Goal: Task Accomplishment & Management: Complete application form

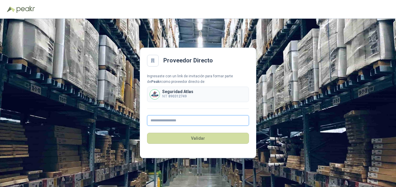
click at [167, 123] on input "text" at bounding box center [198, 120] width 102 height 10
type input "**********"
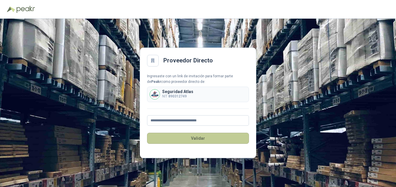
click at [197, 139] on button "Validar" at bounding box center [198, 137] width 102 height 11
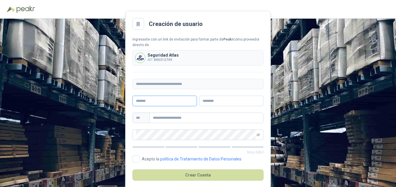
click at [156, 99] on input "text" at bounding box center [164, 101] width 64 height 10
type input "******"
click at [157, 117] on input "text" at bounding box center [206, 117] width 114 height 10
type input "**********"
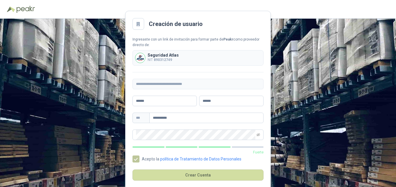
scroll to position [8, 0]
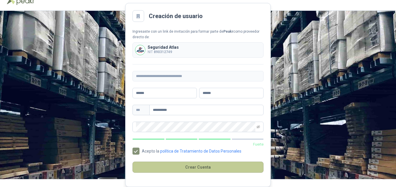
click at [196, 169] on button "Crear Cuenta" at bounding box center [197, 166] width 131 height 11
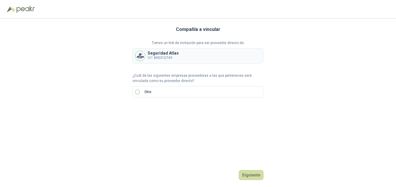
click at [140, 91] on label "Otro" at bounding box center [197, 92] width 131 height 12
click at [145, 112] on input "search" at bounding box center [143, 111] width 14 height 9
click at [141, 94] on label "Otro" at bounding box center [197, 92] width 131 height 12
click at [140, 108] on input "search" at bounding box center [143, 111] width 14 height 9
click at [139, 140] on div "NIT" at bounding box center [142, 142] width 11 height 6
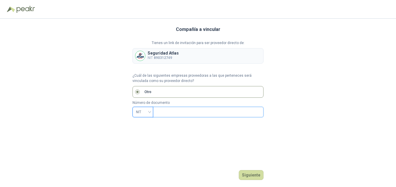
click at [169, 108] on input "text" at bounding box center [207, 112] width 102 height 10
click at [150, 111] on div "NIT" at bounding box center [142, 112] width 21 height 10
click at [147, 125] on div "CC" at bounding box center [142, 124] width 11 height 6
click at [149, 112] on span "CC" at bounding box center [143, 111] width 14 height 9
click at [139, 144] on div "NIT" at bounding box center [142, 142] width 11 height 6
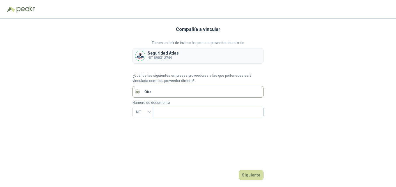
drag, startPoint x: 156, startPoint y: 113, endPoint x: 167, endPoint y: 109, distance: 12.5
click at [157, 113] on span at bounding box center [208, 112] width 111 height 10
click at [167, 109] on input "text" at bounding box center [207, 112] width 102 height 10
type input "*********"
click at [244, 173] on button "Siguiente" at bounding box center [251, 175] width 25 height 10
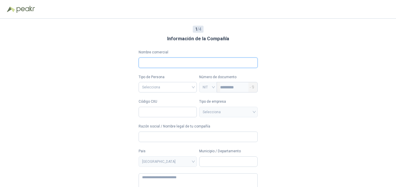
click at [152, 65] on input "Nombre comercial" at bounding box center [198, 62] width 119 height 10
type input "*"
type input "**********"
click at [152, 86] on input "search" at bounding box center [168, 86] width 52 height 9
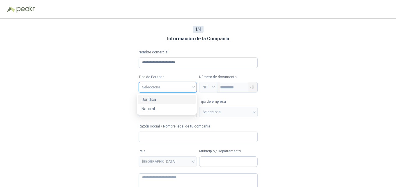
click at [151, 97] on div "Jurídica" at bounding box center [167, 99] width 51 height 6
click at [161, 113] on input "Código CIIU" at bounding box center [168, 112] width 59 height 10
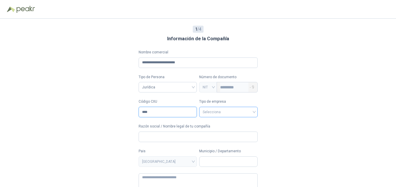
type input "****"
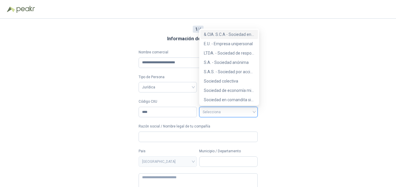
click at [207, 112] on input "search" at bounding box center [229, 111] width 52 height 9
click at [215, 73] on div "S.A.S. - Sociedad por acciones simplificada" at bounding box center [229, 71] width 51 height 6
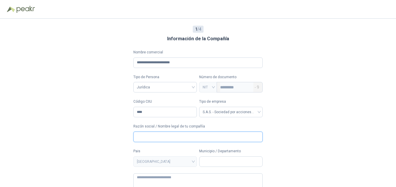
click at [152, 140] on input "Razón social / Nombre legal de tu compañía" at bounding box center [197, 136] width 129 height 10
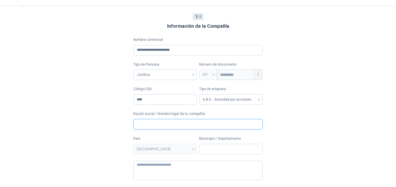
scroll to position [23, 0]
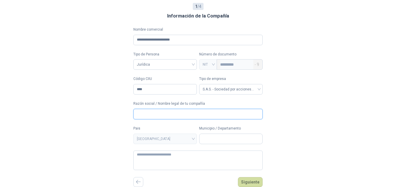
click at [152, 117] on input "Razón social / Nombre legal de tu compañía" at bounding box center [197, 114] width 129 height 10
click at [168, 137] on span "[GEOGRAPHIC_DATA]" at bounding box center [165, 138] width 56 height 9
type input "**********"
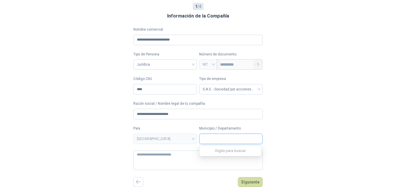
click at [224, 136] on input "Municipio / Departamento" at bounding box center [230, 139] width 63 height 10
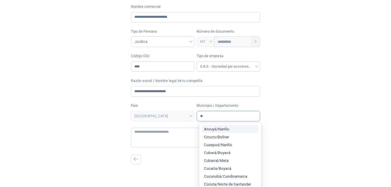
type input "*"
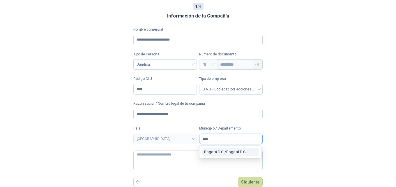
type input "****"
click at [232, 154] on span "Bogotá D.C. / Bogotá D.C." at bounding box center [225, 151] width 43 height 4
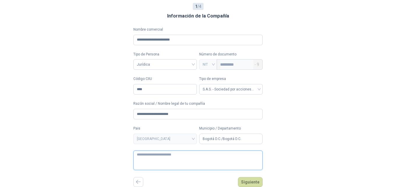
click at [148, 164] on textarea at bounding box center [197, 160] width 129 height 20
type textarea "**********"
drag, startPoint x: 252, startPoint y: 184, endPoint x: 250, endPoint y: 182, distance: 3.1
click at [249, 183] on button "Siguiente" at bounding box center [250, 182] width 25 height 10
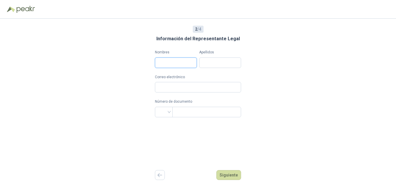
click at [166, 63] on input "Nombres" at bounding box center [176, 62] width 42 height 10
type input "**********"
click at [220, 61] on input "Apellidos" at bounding box center [220, 62] width 42 height 10
type input "**********"
click at [178, 89] on input "Correo electrónico" at bounding box center [198, 87] width 86 height 10
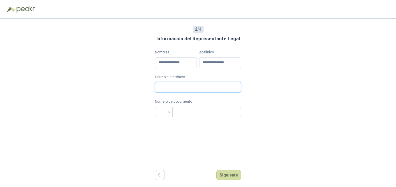
type input "**********"
click at [176, 113] on input "text" at bounding box center [206, 112] width 61 height 10
click at [164, 112] on input "search" at bounding box center [163, 111] width 11 height 9
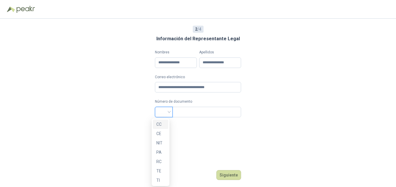
click at [161, 122] on div "CC" at bounding box center [160, 124] width 8 height 6
click at [184, 109] on input "text" at bounding box center [206, 112] width 61 height 10
type input "********"
click at [225, 174] on button "Siguiente" at bounding box center [228, 175] width 25 height 10
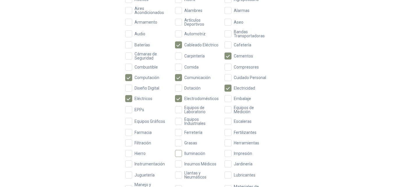
scroll to position [116, 0]
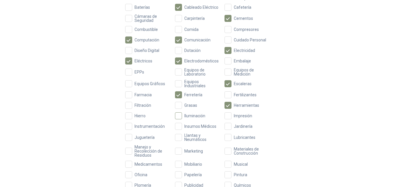
click at [183, 116] on span "Iluminación" at bounding box center [195, 116] width 26 height 4
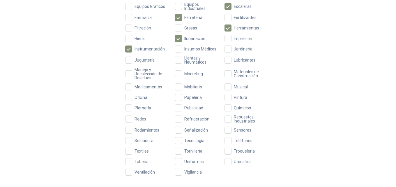
scroll to position [204, 0]
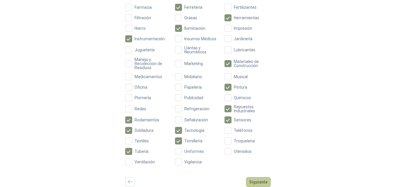
click at [254, 180] on button "Siguiente" at bounding box center [258, 182] width 25 height 10
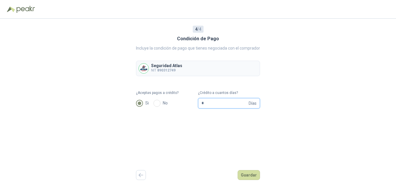
click at [207, 104] on input "*" at bounding box center [224, 103] width 46 height 10
type input "**"
click at [249, 176] on button "Guardar" at bounding box center [249, 175] width 22 height 10
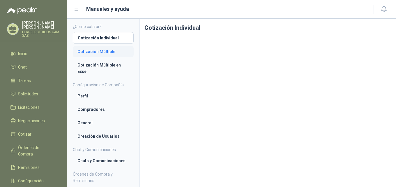
click at [98, 51] on li "Cotización Múltiple" at bounding box center [103, 51] width 52 height 6
click at [98, 35] on li "Cotización Individual" at bounding box center [103, 37] width 52 height 6
click at [80, 94] on li "Perfil" at bounding box center [103, 96] width 52 height 6
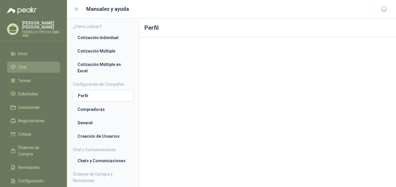
click at [19, 64] on span "Chat" at bounding box center [22, 67] width 9 height 6
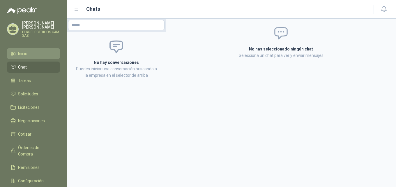
click at [20, 50] on span "Inicio" at bounding box center [22, 53] width 9 height 6
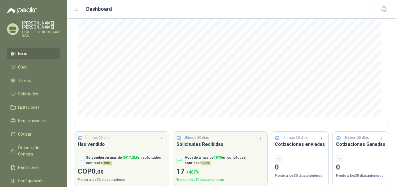
scroll to position [76, 0]
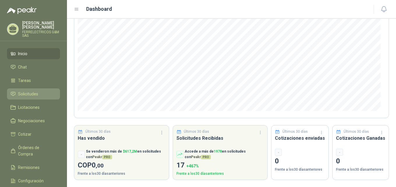
click at [26, 91] on span "Solicitudes" at bounding box center [28, 94] width 20 height 6
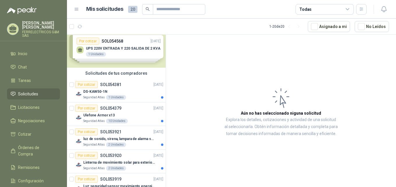
scroll to position [1, 0]
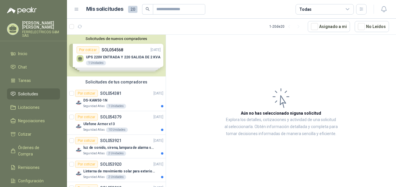
click at [117, 56] on div "Solicitudes de nuevos compradores Por cotizar SOL054568 [DATE] UPS 220V ENTRADA…" at bounding box center [116, 55] width 99 height 42
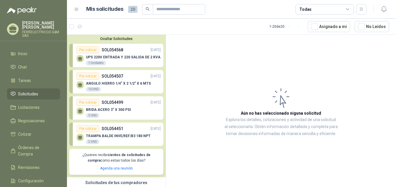
click at [111, 58] on p "UPS 220V ENTRADA Y 220 SALIDA DE 2 KVA" at bounding box center [123, 57] width 75 height 4
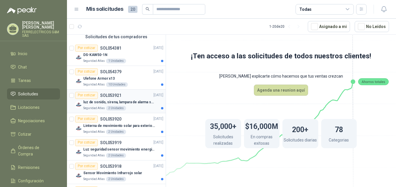
scroll to position [175, 0]
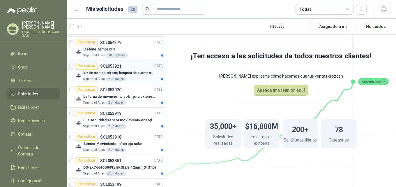
click at [89, 73] on p "luz de sonido, sirena, lampara de alarma solar" at bounding box center [119, 73] width 73 height 6
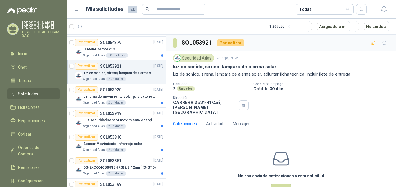
scroll to position [16, 0]
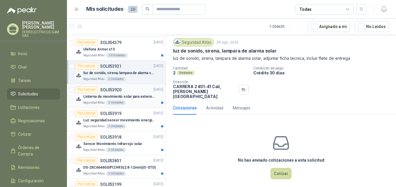
click at [106, 96] on p "Linterna de movimiento solar para exteriores con 77 leds" at bounding box center [119, 97] width 73 height 6
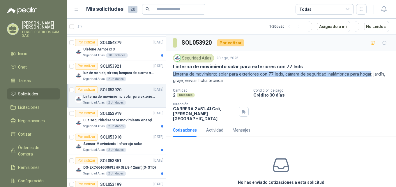
drag, startPoint x: 167, startPoint y: 75, endPoint x: 370, endPoint y: 72, distance: 203.5
click at [370, 72] on div "Seguridad Atlas [DATE] Linterna de movimiento solar para exteriores con 77 leds…" at bounding box center [281, 87] width 230 height 72
copy p "Linterna de movimiento solar para exteriores con 77 leds, cámara de seguridad i…"
click at [107, 73] on p "luz de sonido, sirena, lampara de alarma solar" at bounding box center [119, 73] width 73 height 6
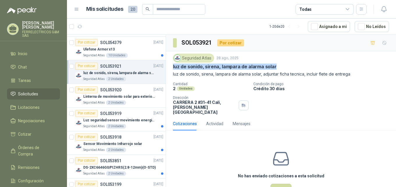
drag, startPoint x: 172, startPoint y: 67, endPoint x: 278, endPoint y: 63, distance: 106.3
click at [278, 63] on div "Seguridad Atlas [DATE] luz de sonido, sirena, lampara de alarma solar luz de so…" at bounding box center [281, 84] width 230 height 66
copy p "luz de sonido, sirena, lampara de alarma solar"
